Goal: Complete application form

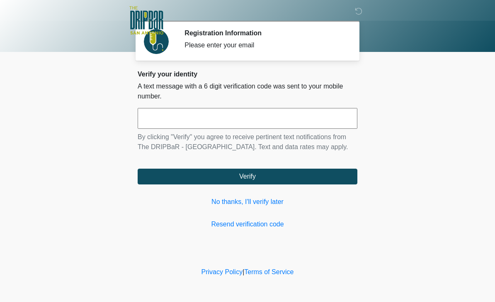
click at [310, 121] on input "text" at bounding box center [248, 118] width 220 height 21
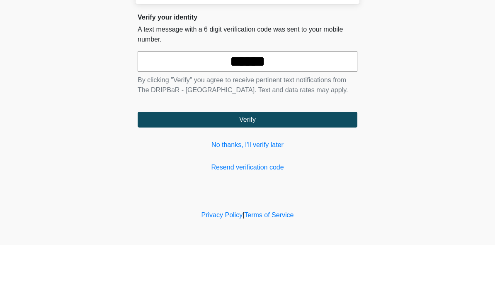
type input "******"
click at [248, 168] on button "Verify" at bounding box center [248, 176] width 220 height 16
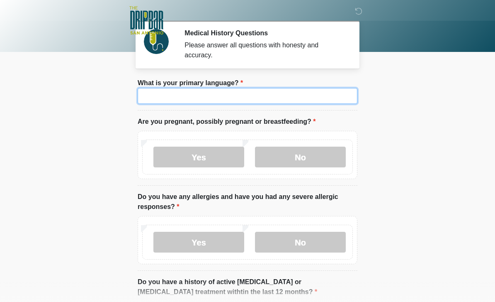
click at [323, 90] on input "What is your primary language?" at bounding box center [248, 96] width 220 height 16
type input "*******"
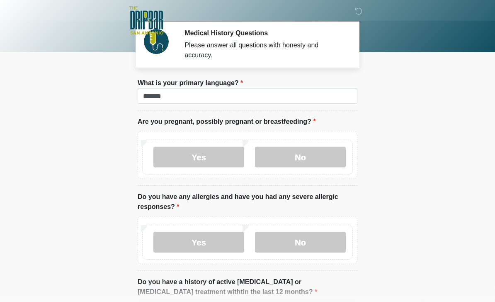
click at [318, 156] on label "No" at bounding box center [300, 156] width 91 height 21
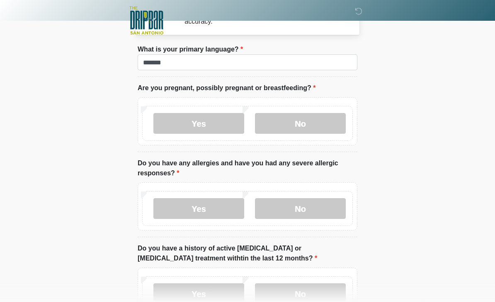
click at [326, 208] on label "No" at bounding box center [300, 208] width 91 height 21
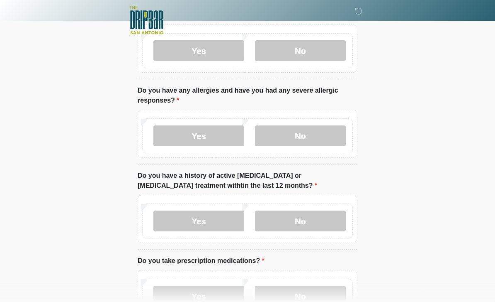
click at [330, 219] on label "No" at bounding box center [300, 221] width 91 height 21
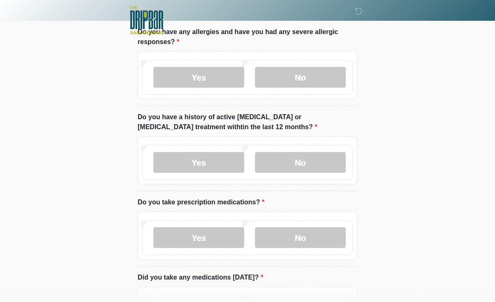
click at [164, 231] on label "Yes" at bounding box center [198, 237] width 91 height 21
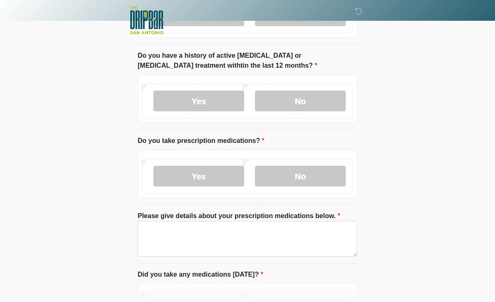
scroll to position [234, 0]
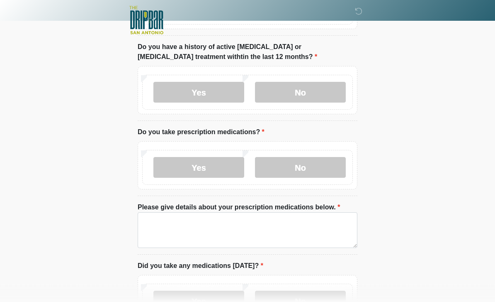
click at [329, 175] on label "No" at bounding box center [300, 167] width 91 height 21
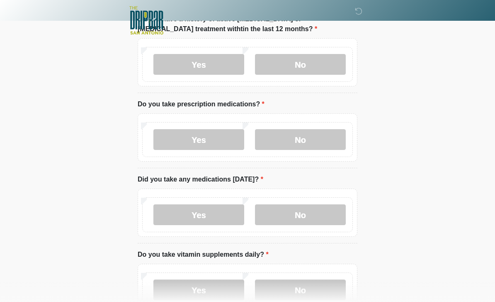
click at [312, 215] on label "No" at bounding box center [300, 214] width 91 height 21
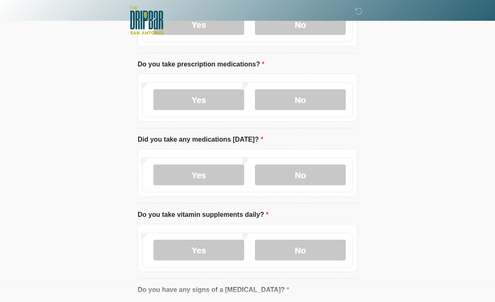
click at [317, 250] on label "No" at bounding box center [300, 249] width 91 height 21
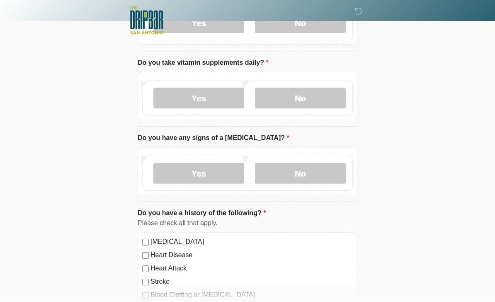
click at [334, 174] on label "No" at bounding box center [300, 173] width 91 height 21
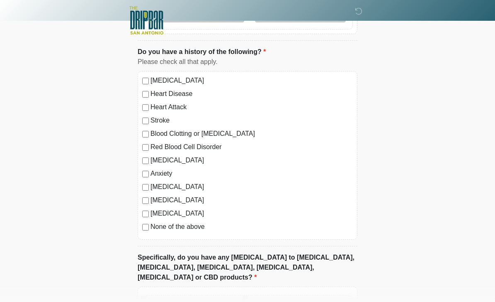
scroll to position [683, 0]
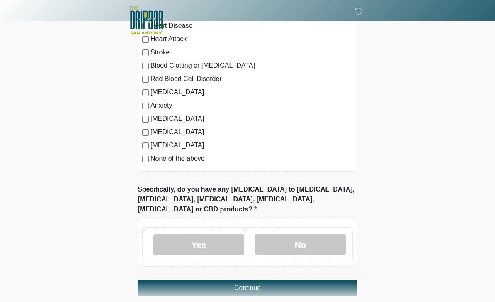
click at [333, 234] on label "No" at bounding box center [300, 244] width 91 height 21
click at [331, 280] on button "Continue" at bounding box center [248, 288] width 220 height 16
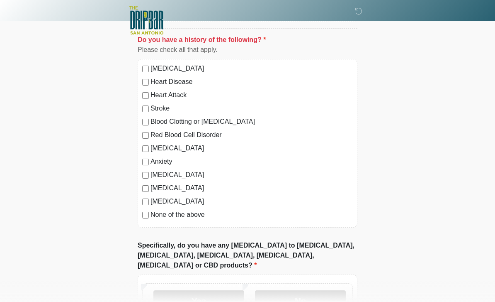
click at [146, 209] on div "None of the above" at bounding box center [247, 214] width 211 height 10
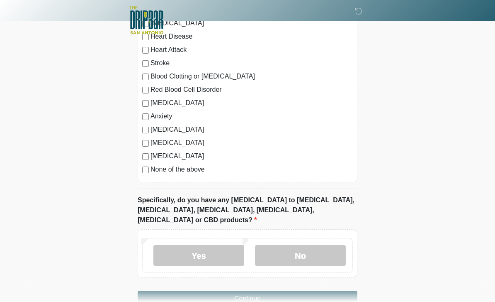
click at [334, 291] on button "Continue" at bounding box center [248, 299] width 220 height 16
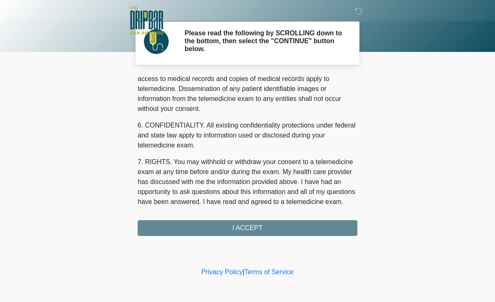
scroll to position [290, 0]
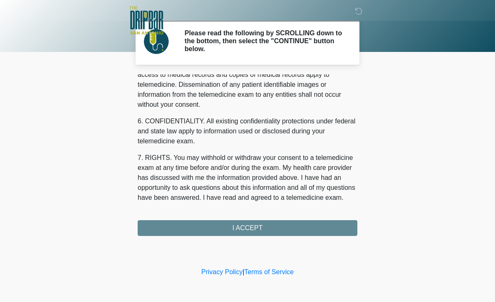
click at [339, 225] on div "1. PURPOSE. The purpose of this form is to obtain your consent for a telemedici…" at bounding box center [248, 154] width 220 height 161
click at [341, 219] on div "1. PURPOSE. The purpose of this form is to obtain your consent for a telemedici…" at bounding box center [248, 154] width 220 height 161
click at [331, 223] on div "1. PURPOSE. The purpose of this form is to obtain your consent for a telemedici…" at bounding box center [248, 154] width 220 height 161
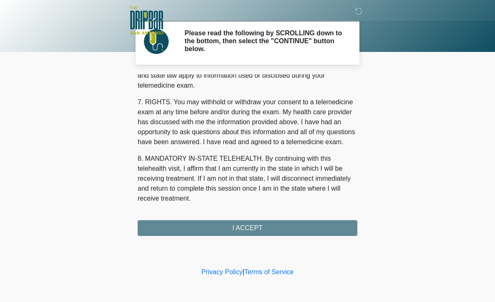
click at [315, 226] on button "I ACCEPT" at bounding box center [248, 228] width 220 height 16
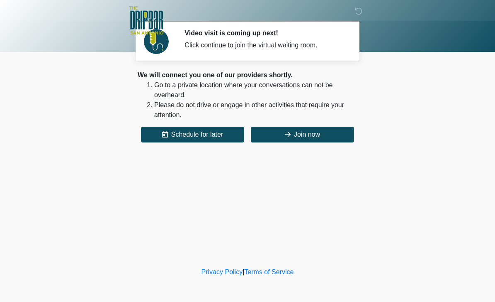
click at [306, 131] on button "Join now" at bounding box center [302, 134] width 103 height 16
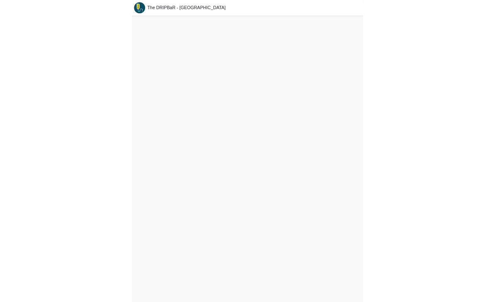
scroll to position [29, 0]
